Goal: Task Accomplishment & Management: Complete application form

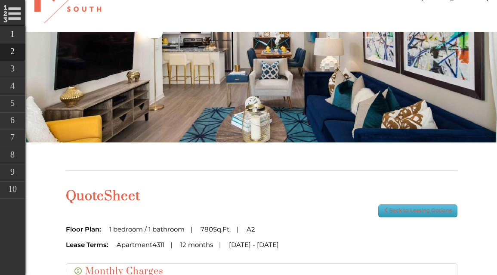
scroll to position [40, 0]
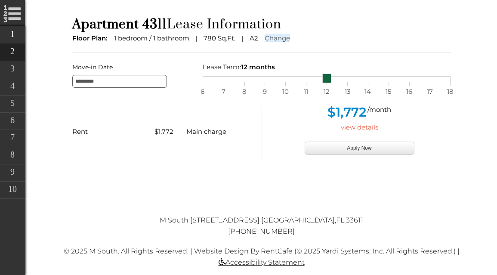
scroll to position [209, 0]
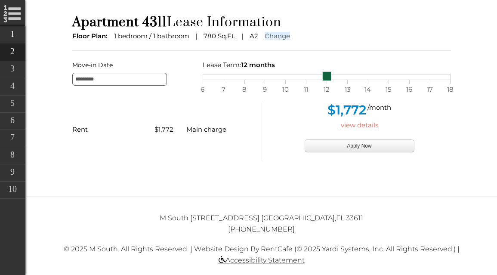
click at [347, 127] on link "view details" at bounding box center [359, 125] width 37 height 8
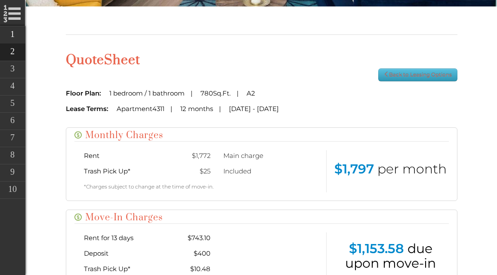
scroll to position [171, 0]
click at [397, 70] on link "Back to Leasing Options" at bounding box center [417, 74] width 79 height 13
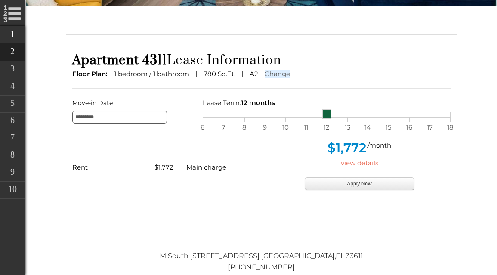
click at [223, 118] on div "Move-in Date ********* Lease Term: 12 months selected on Lease month slider, mo…" at bounding box center [261, 110] width 391 height 26
click at [222, 115] on div "6 7 8 9 10 11 12 13 14 15 16 17 18" at bounding box center [327, 115] width 248 height 6
click at [203, 114] on div "6 7 8 9 10 11 12 13 14 15 16 17 18" at bounding box center [327, 115] width 248 height 6
click at [223, 114] on div "6 7 8 9 10 11 12 13 14 15 16 17 18" at bounding box center [327, 115] width 248 height 6
click at [245, 112] on div "6 7 8 9 10 11 12 13 14 15 16 17 18" at bounding box center [327, 115] width 248 height 6
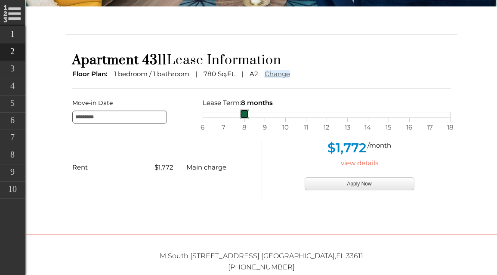
click at [263, 112] on div "6 7 8 9 10 11 12 13 14 15 16 17 18" at bounding box center [327, 115] width 248 height 6
click at [285, 115] on div "6 7 8 9 10 11 12 13 14 15 16 17 18" at bounding box center [327, 115] width 248 height 6
click at [306, 115] on div "6 7 8 9 10 11 12 13 14 15 16 17 18" at bounding box center [327, 115] width 248 height 6
click at [330, 115] on div "6 7 8 9 10 11 12 13 14 15 16 17 18" at bounding box center [327, 115] width 248 height 6
click at [348, 116] on div "6 7 8 9 10 11 12 13 14 15 16 17 18" at bounding box center [327, 115] width 248 height 6
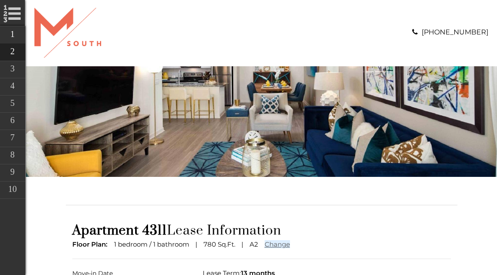
scroll to position [0, 0]
